Goal: Find specific page/section: Find specific page/section

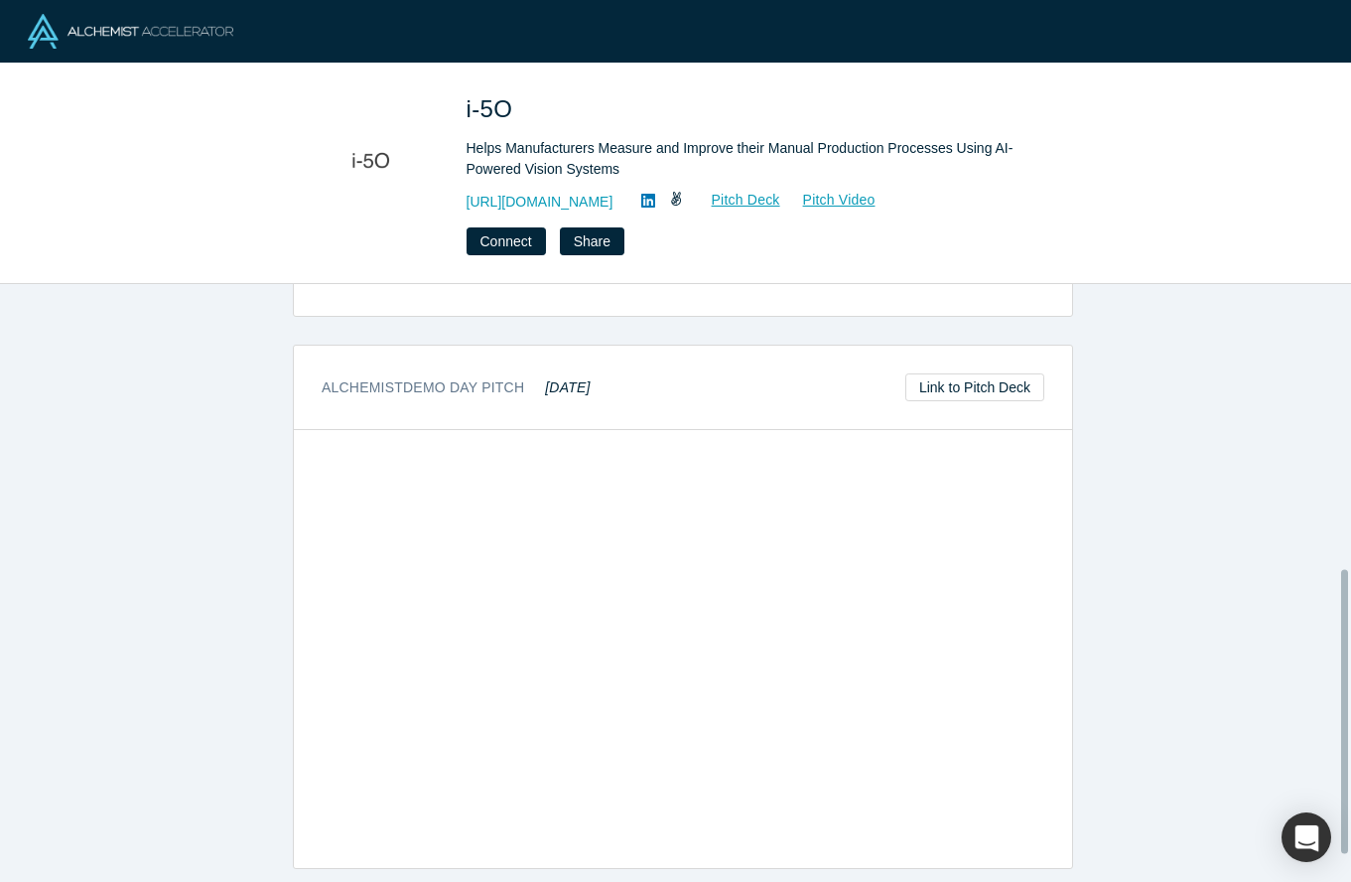
scroll to position [653, 0]
